Goal: Information Seeking & Learning: Learn about a topic

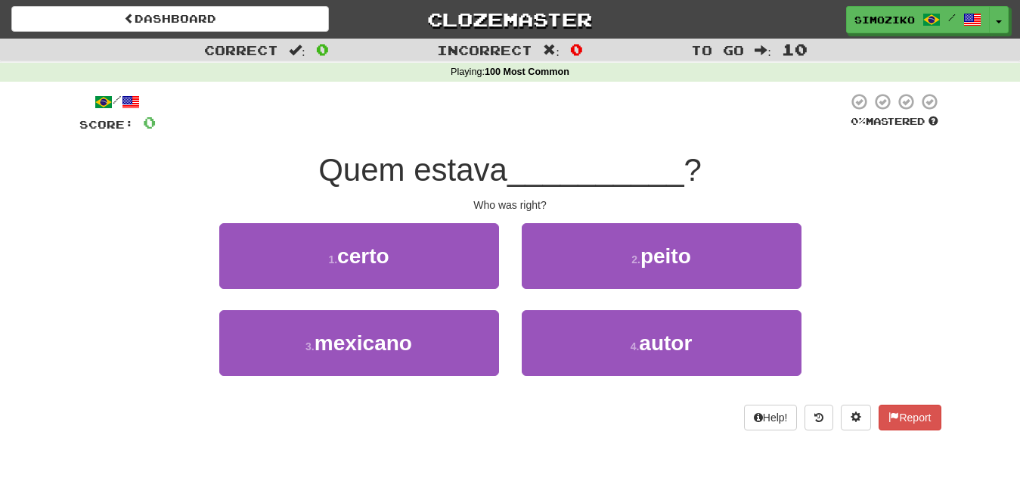
scroll to position [76, 0]
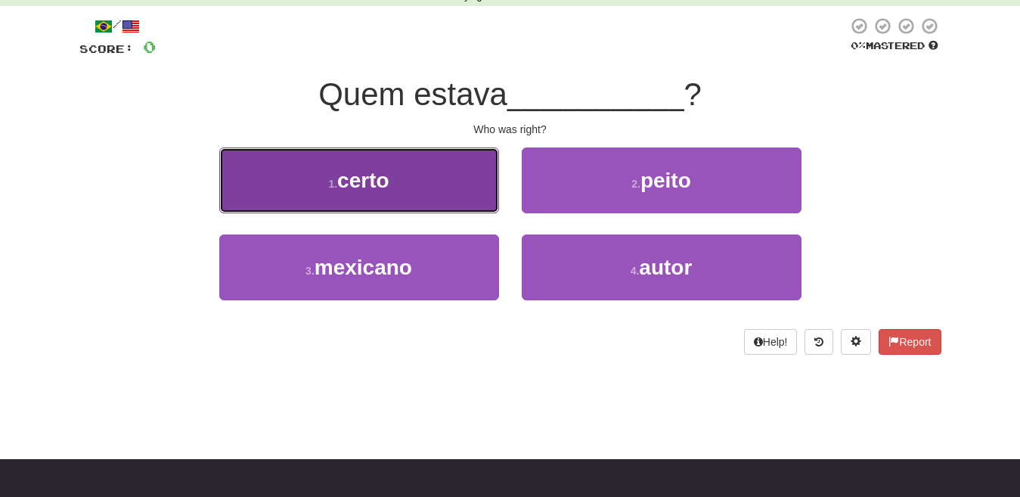
click at [388, 195] on button "1 . certo" at bounding box center [359, 180] width 280 height 66
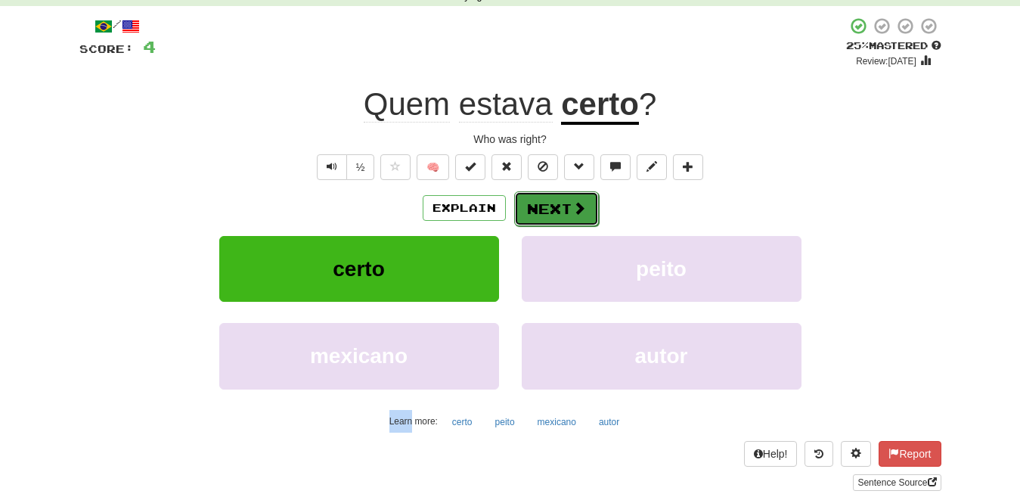
click at [540, 215] on button "Next" at bounding box center [556, 208] width 85 height 35
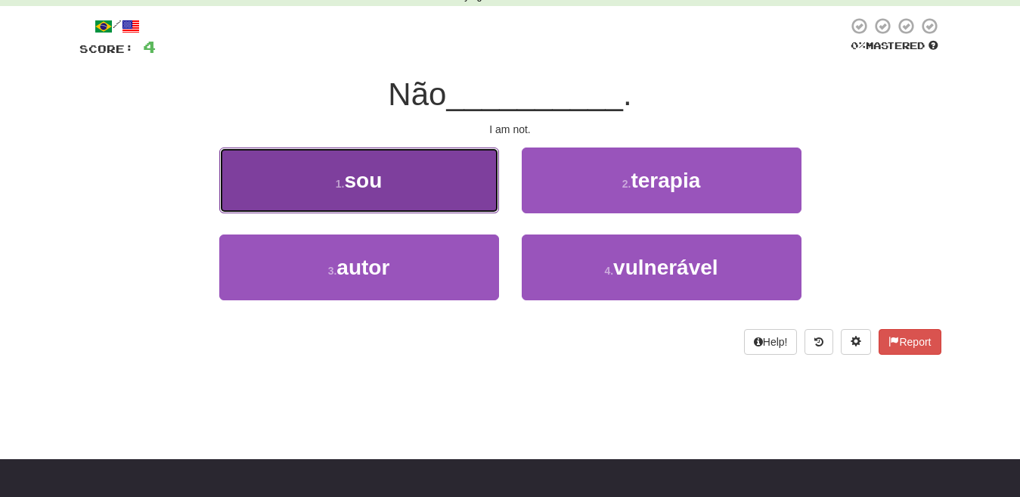
click at [382, 192] on button "1 . sou" at bounding box center [359, 180] width 280 height 66
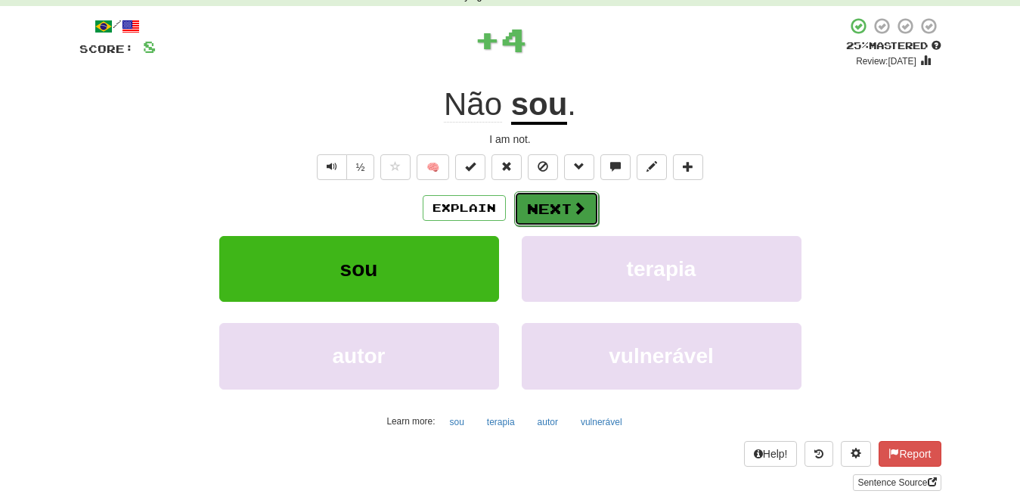
click at [554, 205] on button "Next" at bounding box center [556, 208] width 85 height 35
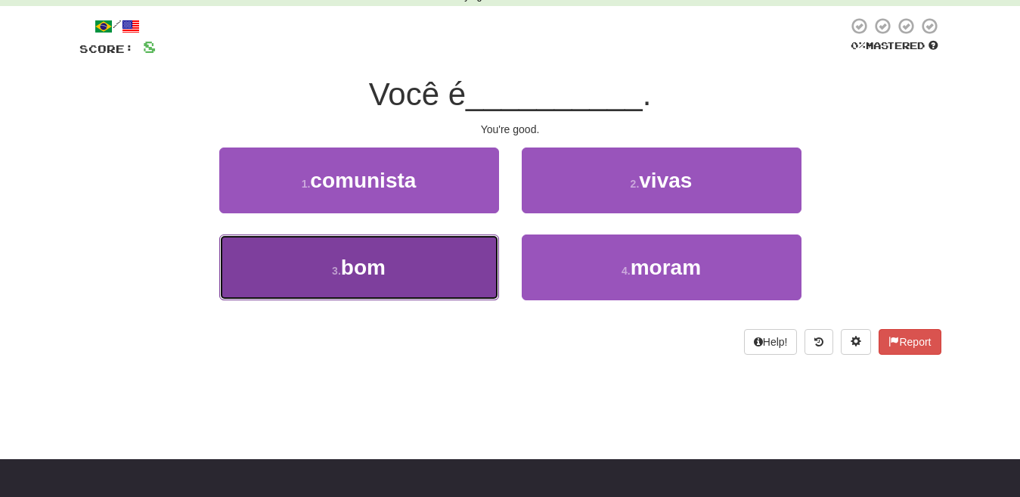
click at [414, 268] on button "3 . bom" at bounding box center [359, 267] width 280 height 66
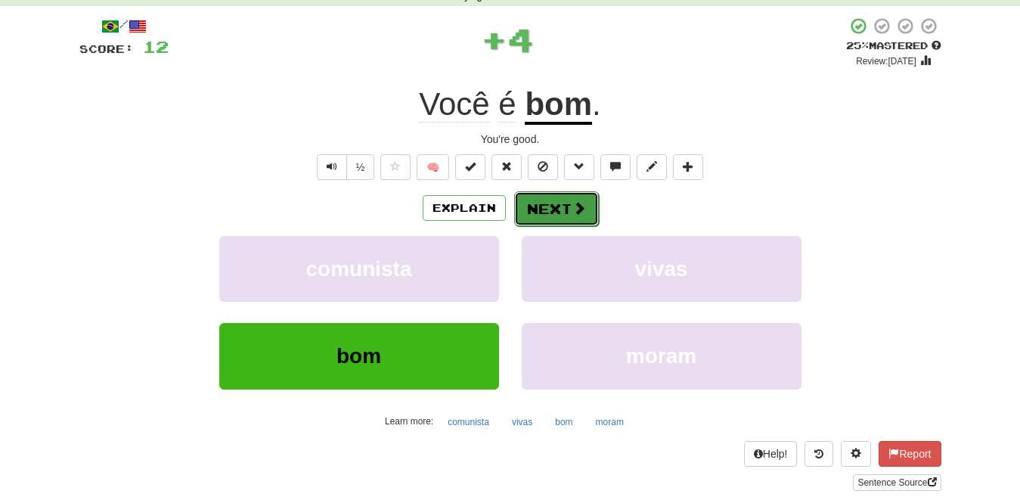
click at [567, 212] on button "Next" at bounding box center [556, 208] width 85 height 35
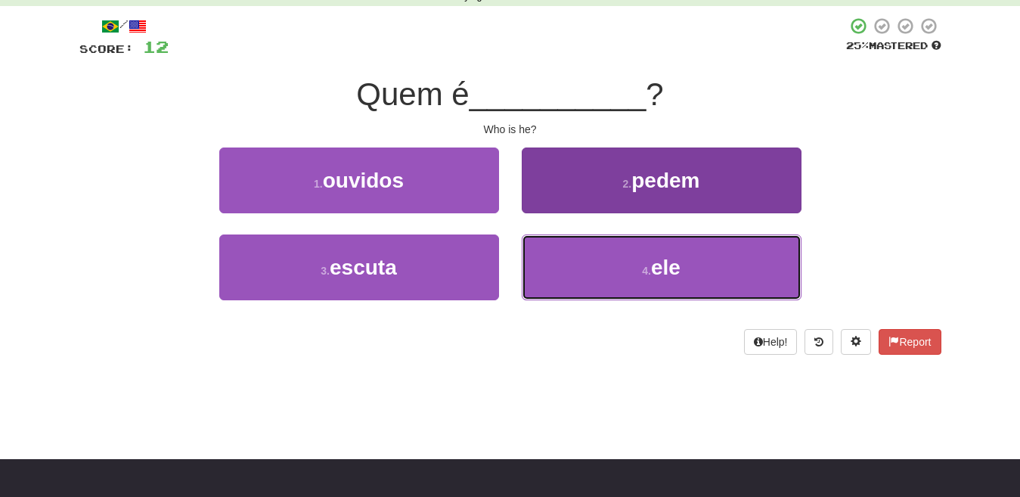
click at [633, 257] on button "4 . ele" at bounding box center [661, 267] width 280 height 66
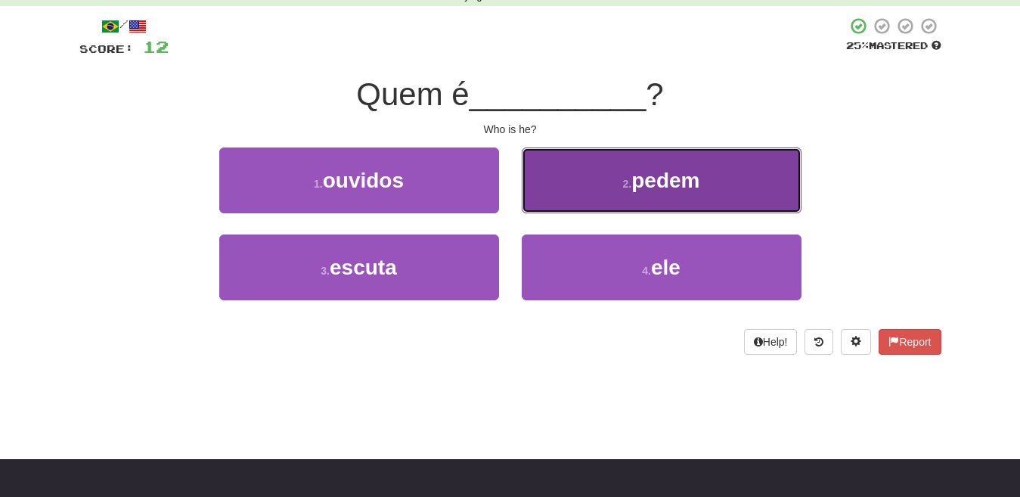
click at [634, 192] on span "pedem" at bounding box center [665, 180] width 68 height 23
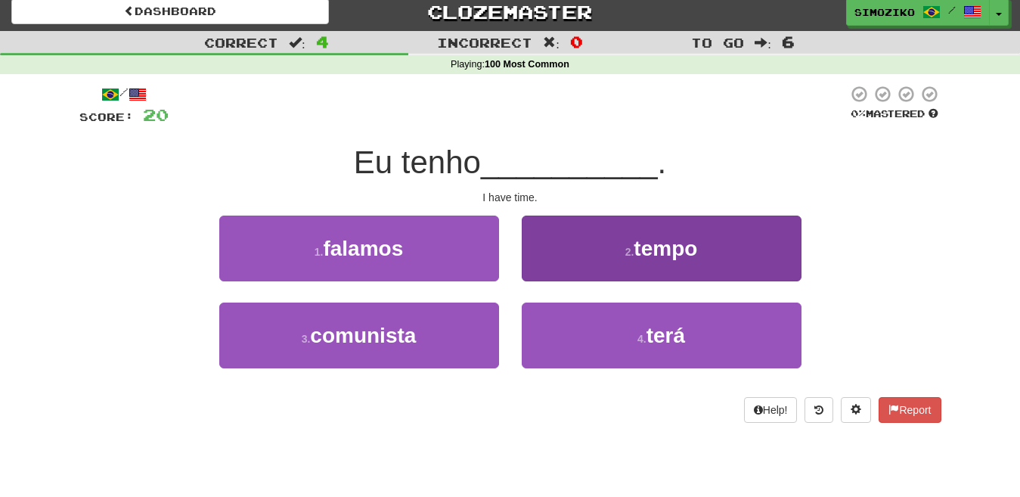
scroll to position [0, 0]
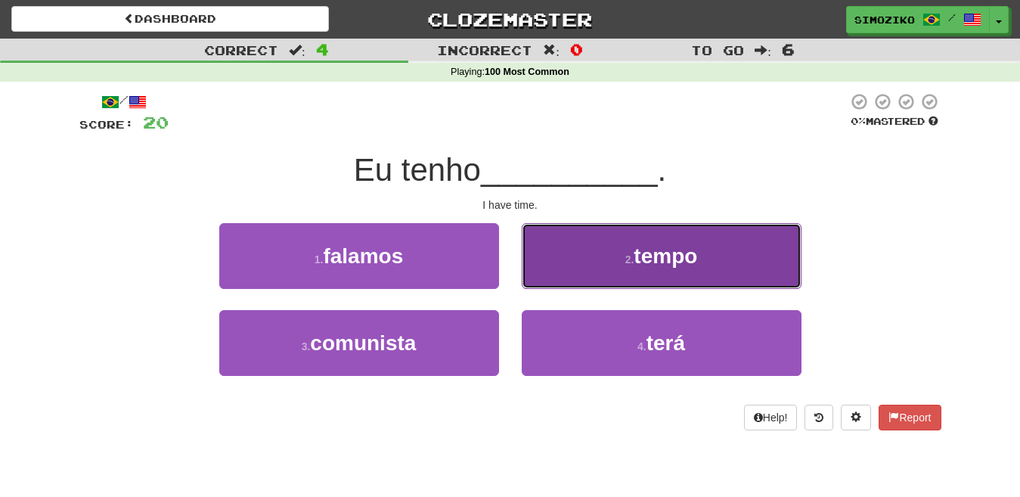
click at [642, 258] on span "tempo" at bounding box center [664, 255] width 63 height 23
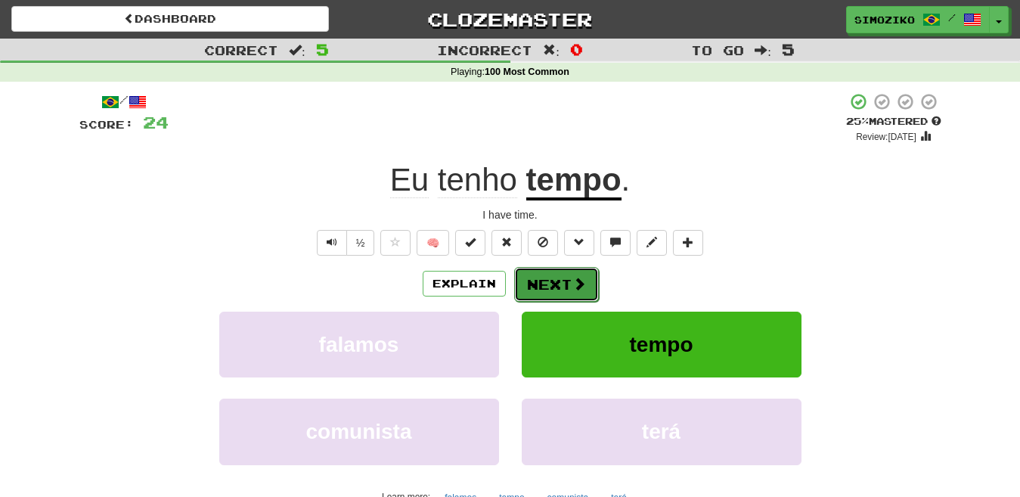
click at [550, 283] on button "Next" at bounding box center [556, 284] width 85 height 35
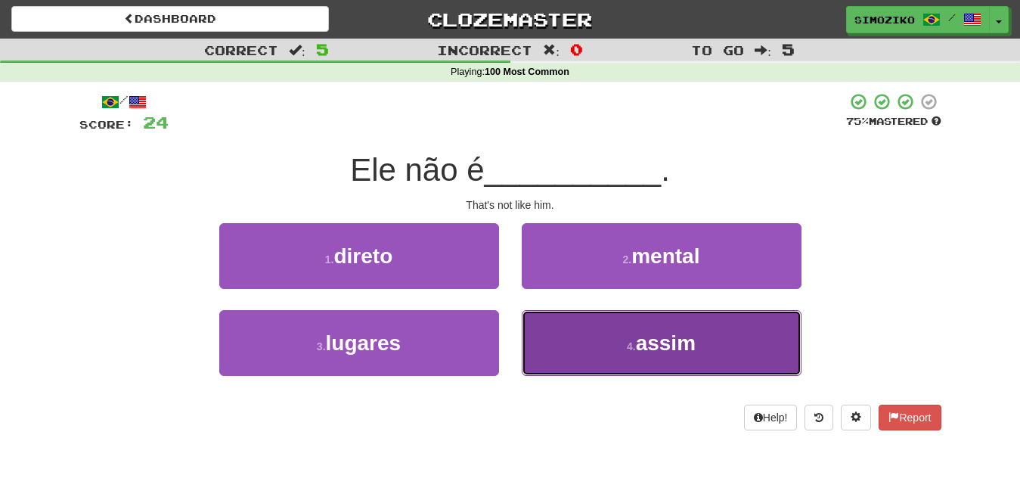
click at [676, 340] on span "assim" at bounding box center [666, 342] width 60 height 23
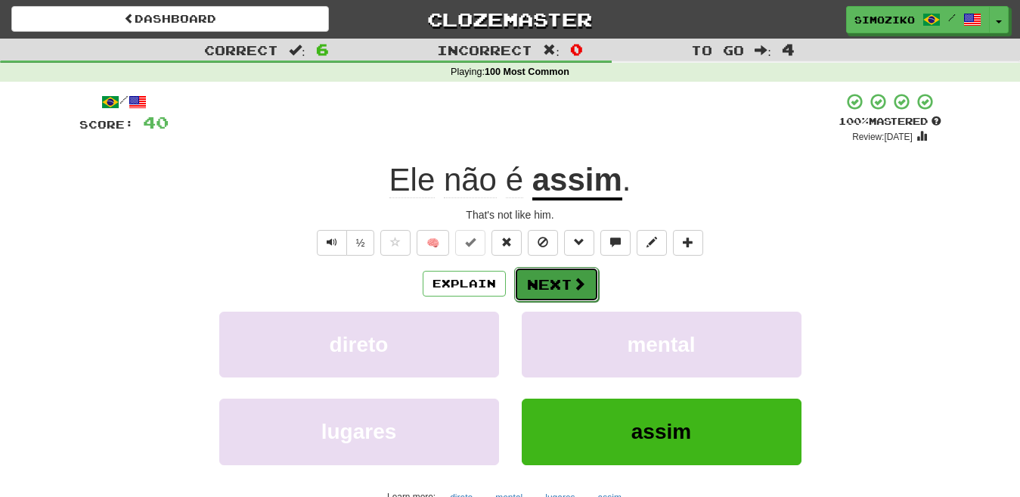
click at [568, 291] on button "Next" at bounding box center [556, 284] width 85 height 35
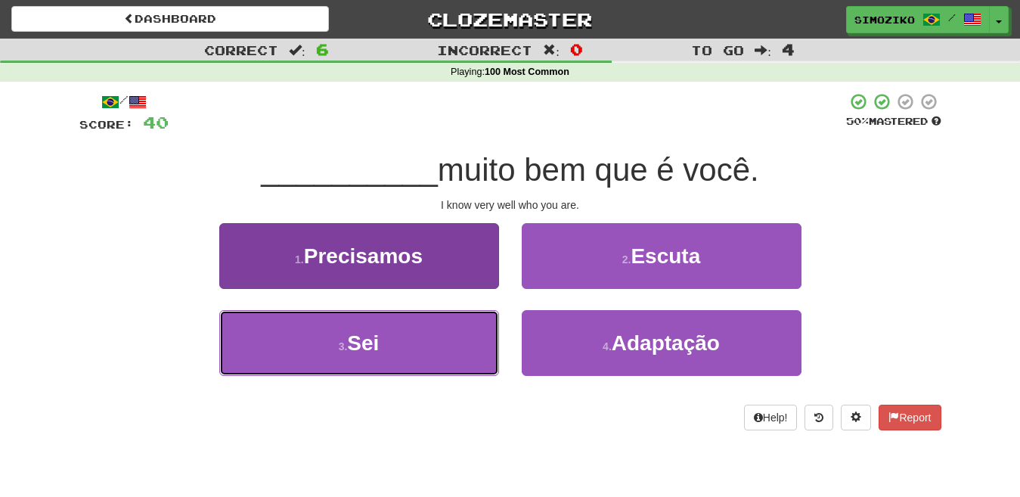
click at [421, 338] on button "3 . Sei" at bounding box center [359, 343] width 280 height 66
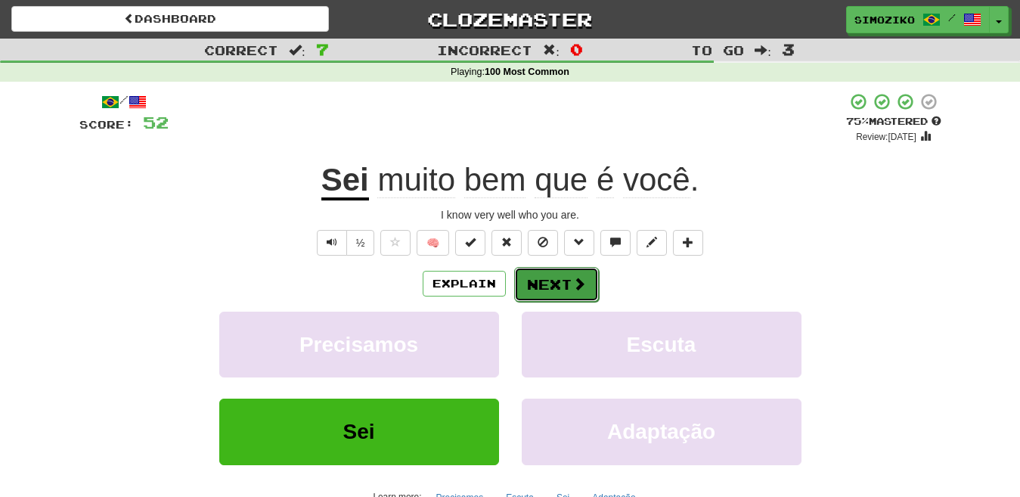
click at [554, 287] on button "Next" at bounding box center [556, 284] width 85 height 35
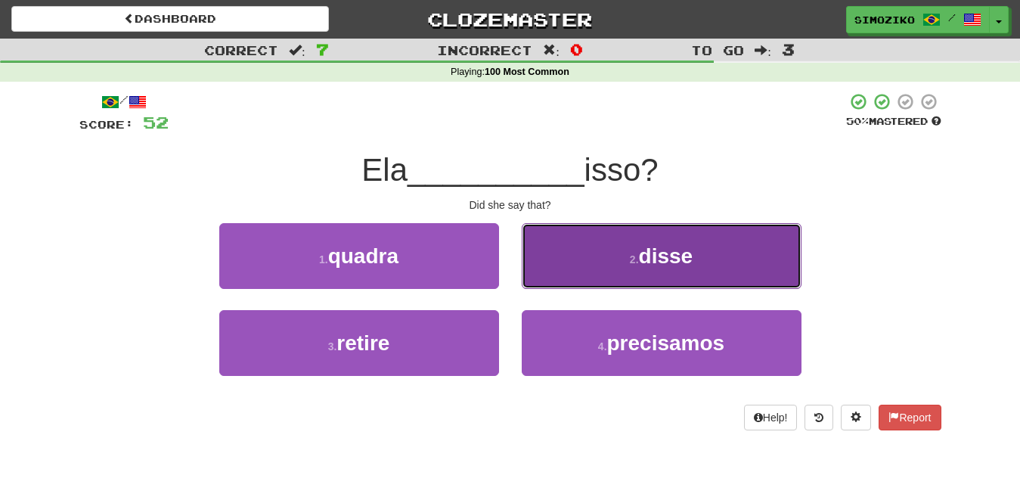
click at [698, 269] on button "2 . disse" at bounding box center [661, 256] width 280 height 66
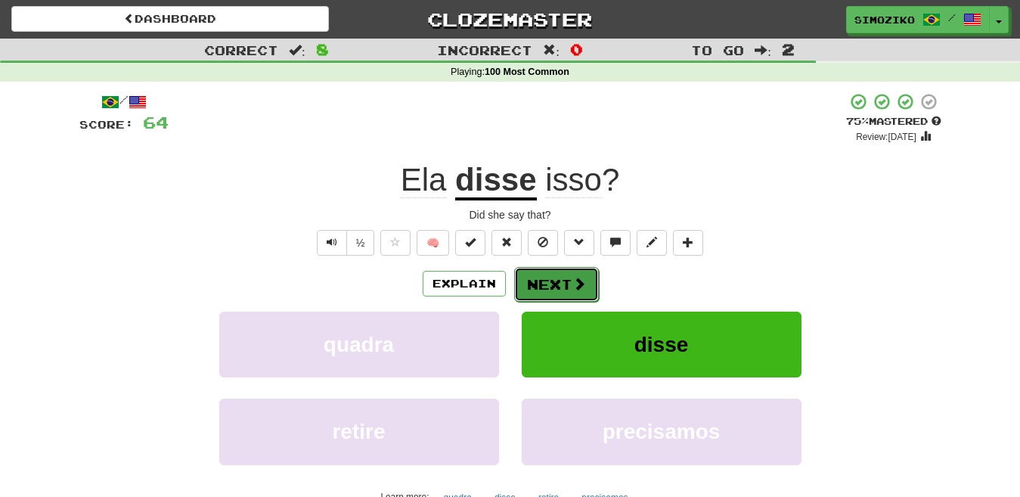
click at [557, 288] on button "Next" at bounding box center [556, 284] width 85 height 35
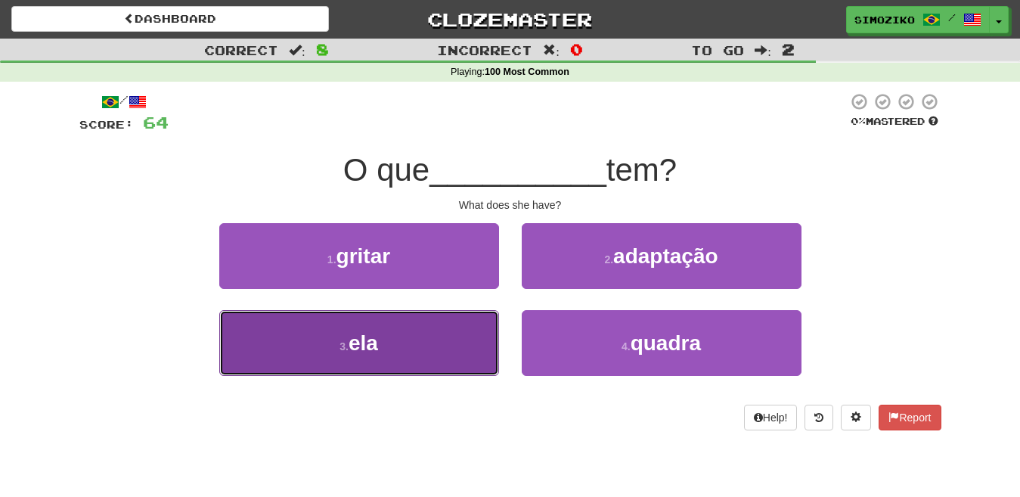
click at [375, 347] on span "ela" at bounding box center [362, 342] width 29 height 23
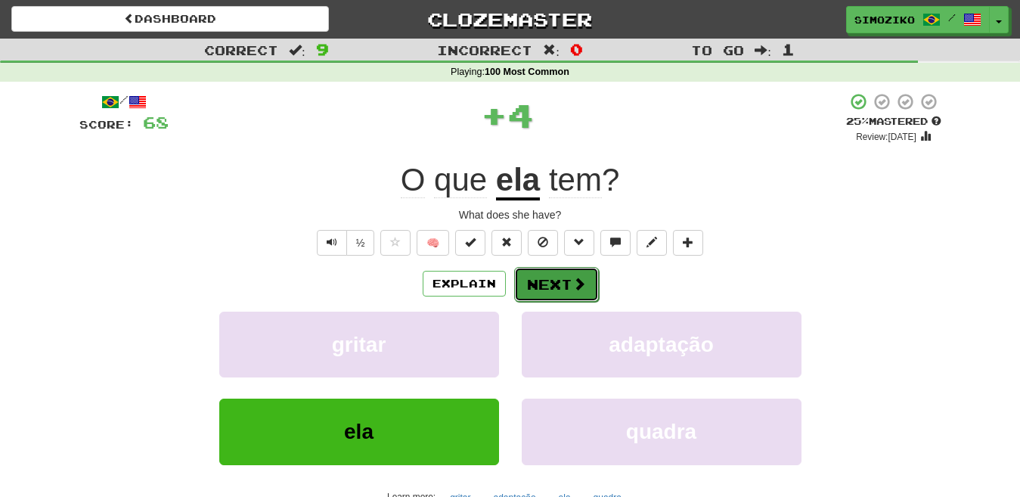
click at [562, 285] on button "Next" at bounding box center [556, 284] width 85 height 35
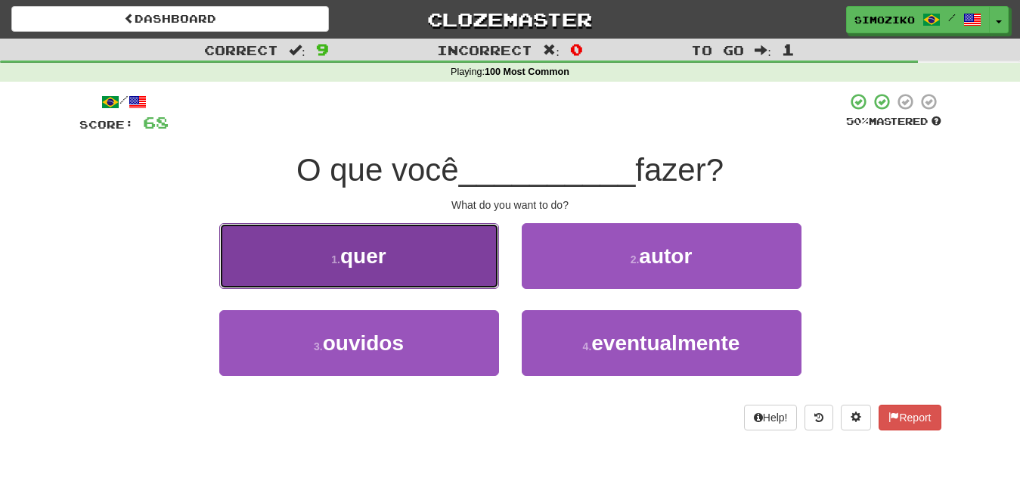
click at [419, 276] on button "1 . quer" at bounding box center [359, 256] width 280 height 66
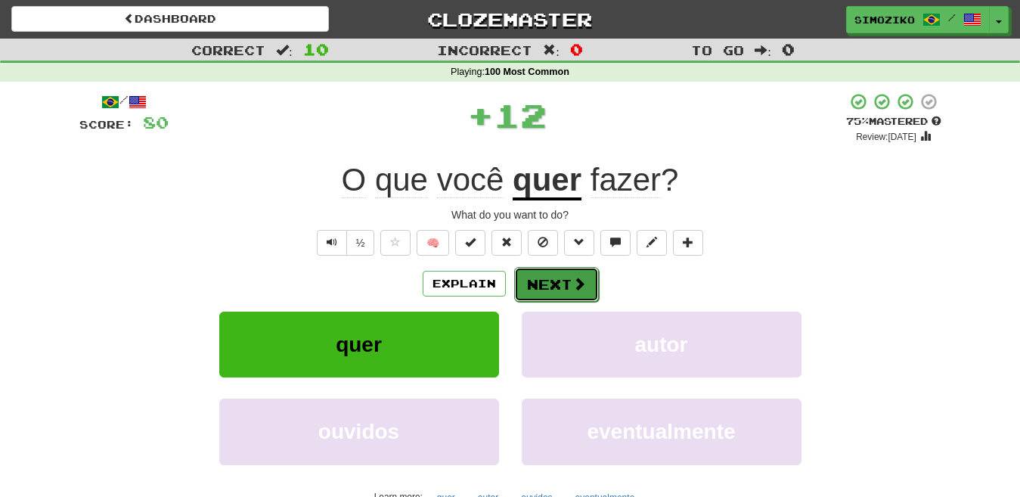
click at [565, 289] on button "Next" at bounding box center [556, 284] width 85 height 35
